Goal: Information Seeking & Learning: Learn about a topic

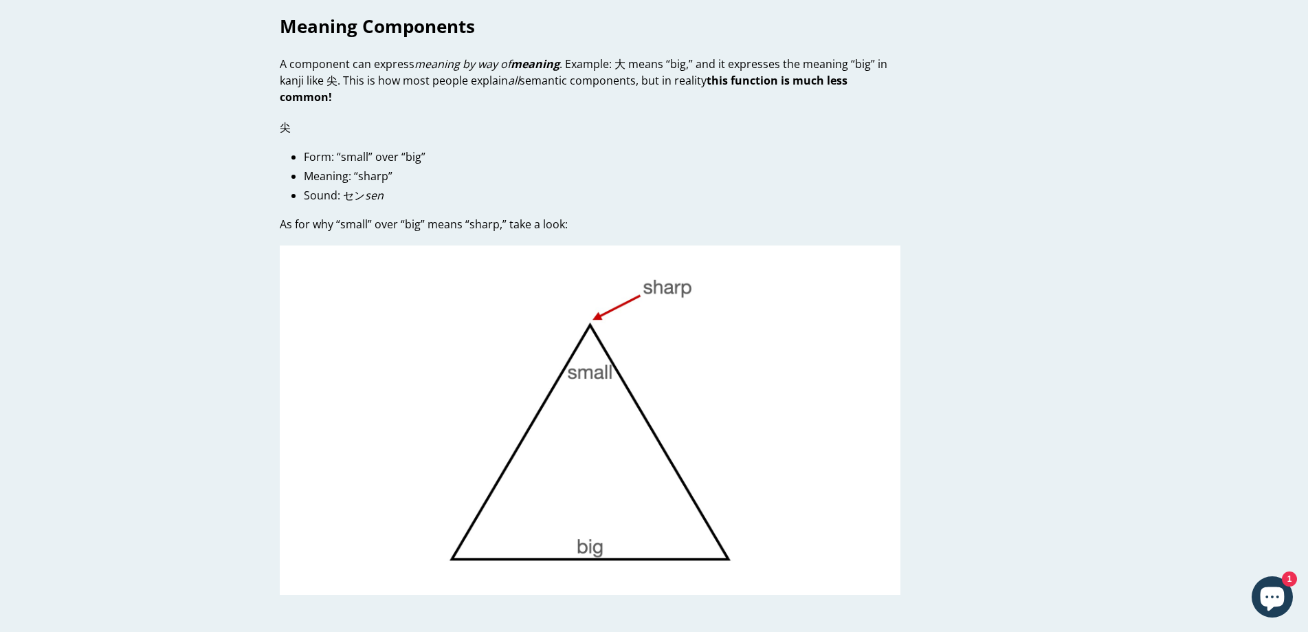
scroll to position [2887, 0]
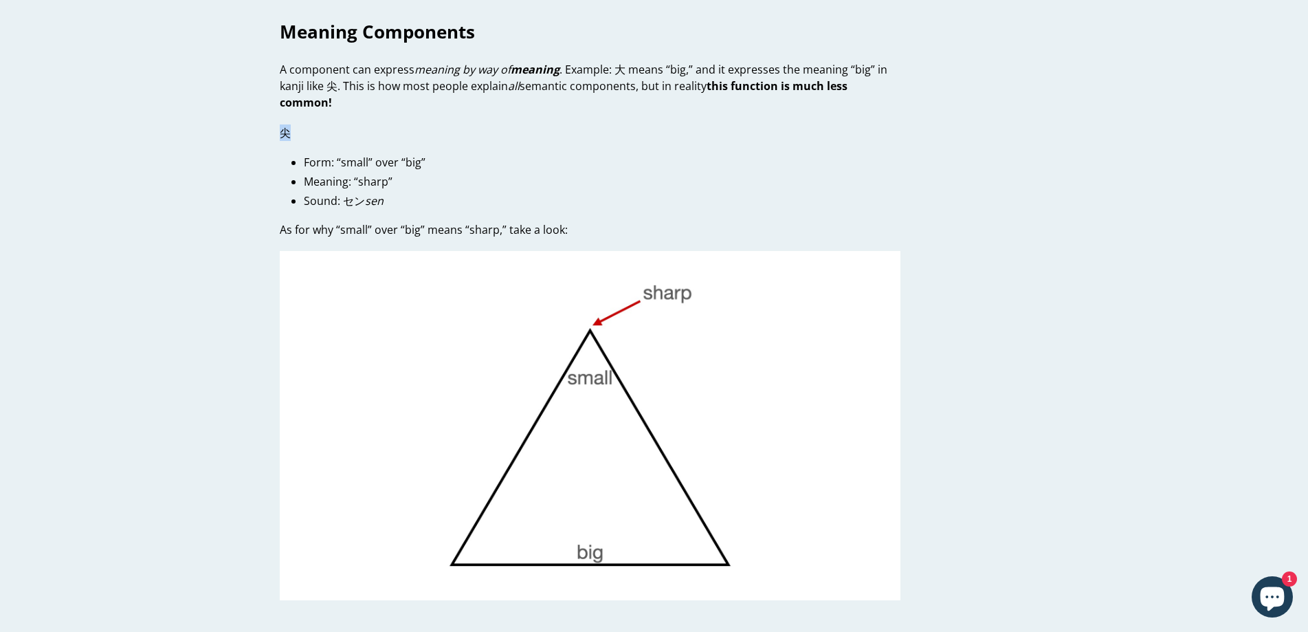
drag, startPoint x: 272, startPoint y: 131, endPoint x: 293, endPoint y: 156, distance: 32.7
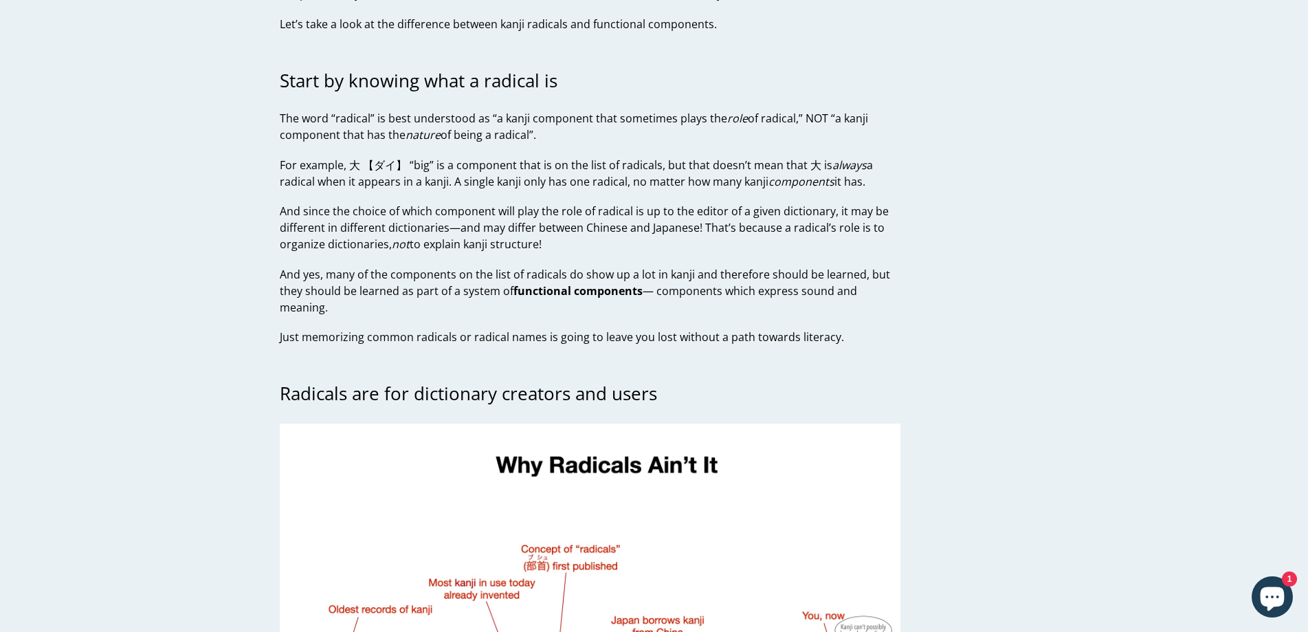
scroll to position [0, 0]
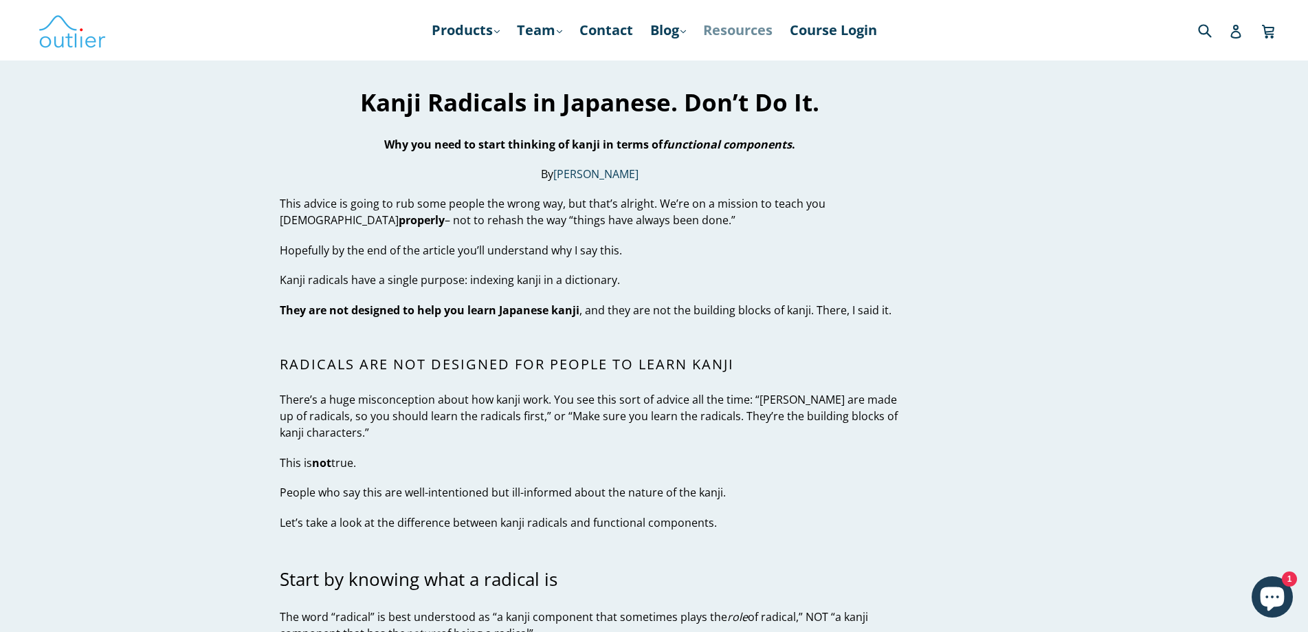
click at [727, 32] on link "Resources" at bounding box center [737, 30] width 83 height 25
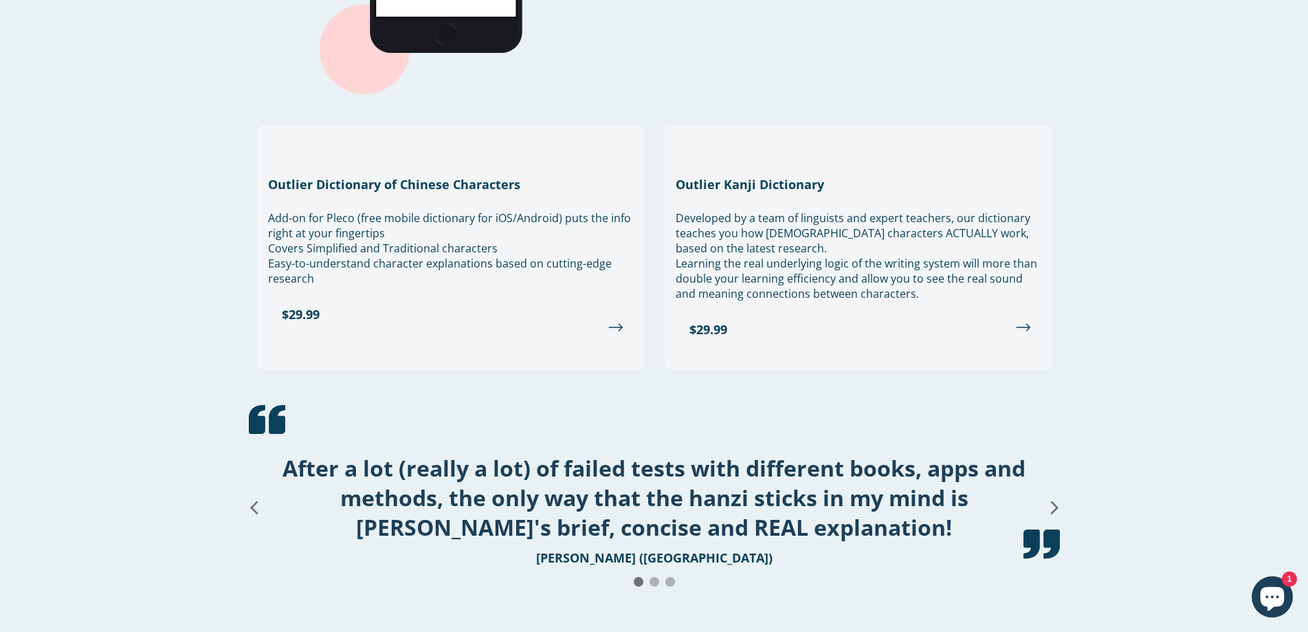
scroll to position [1693, 0]
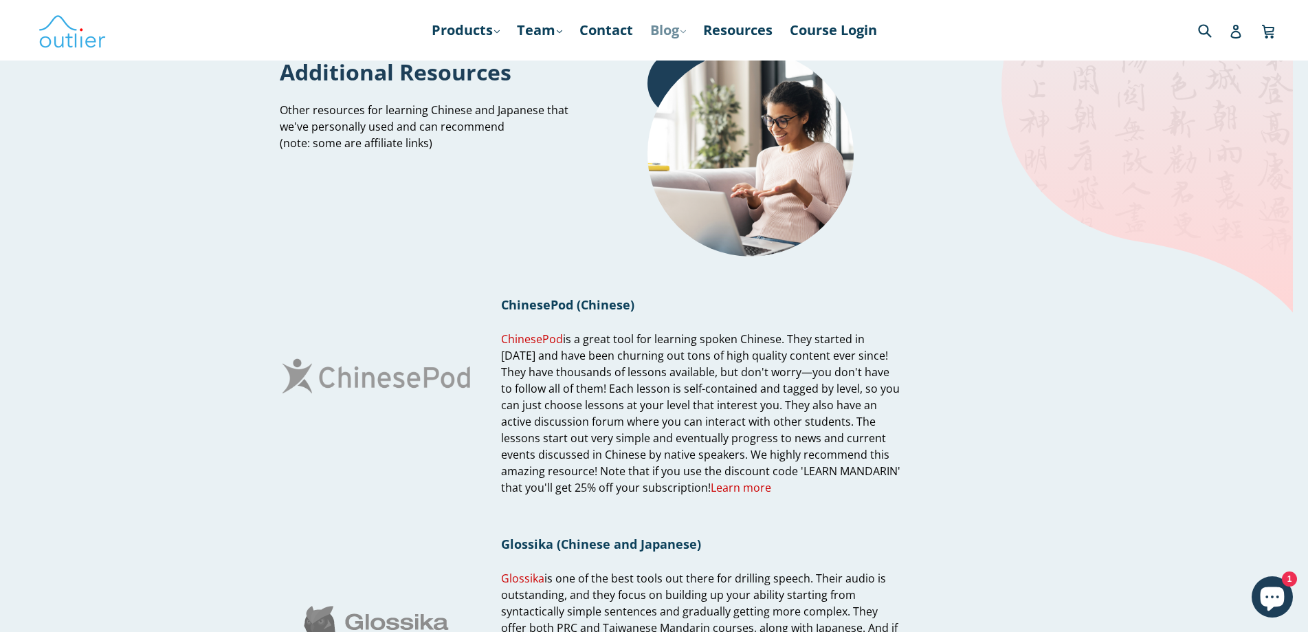
click at [655, 32] on link "Blog .cls-1{fill:#231f20} expand" at bounding box center [667, 30] width 49 height 25
click at [671, 100] on link "Japanese" at bounding box center [696, 93] width 83 height 26
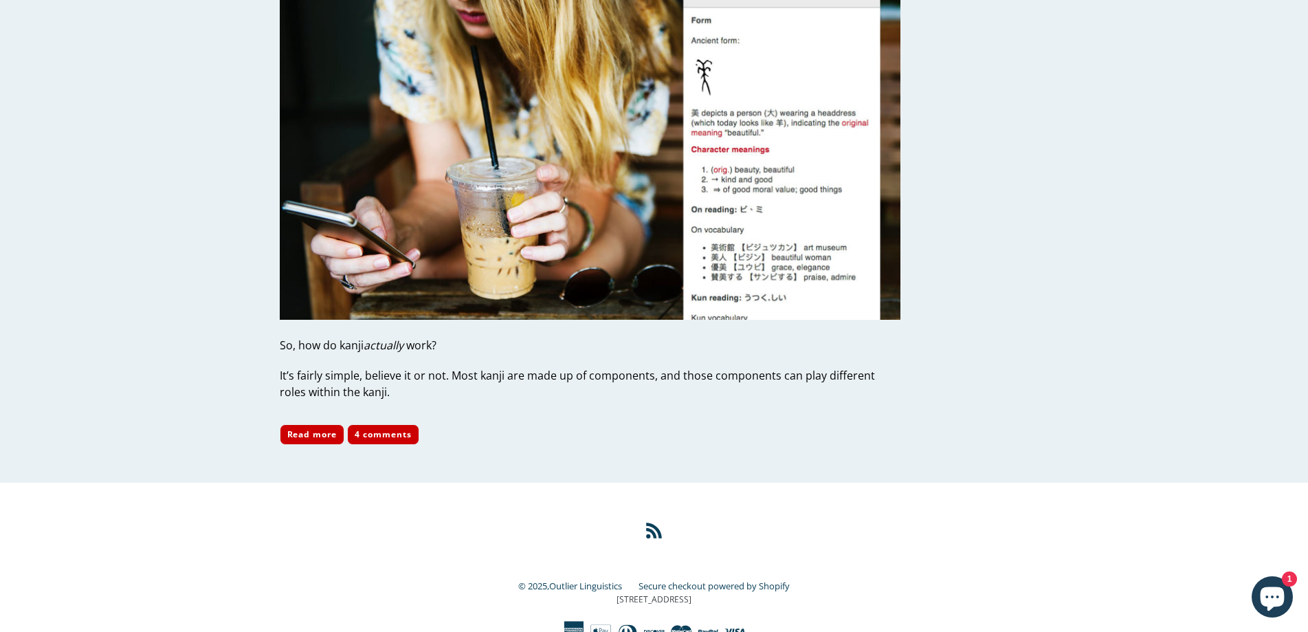
scroll to position [4143, 0]
